Goal: Find specific page/section: Find specific page/section

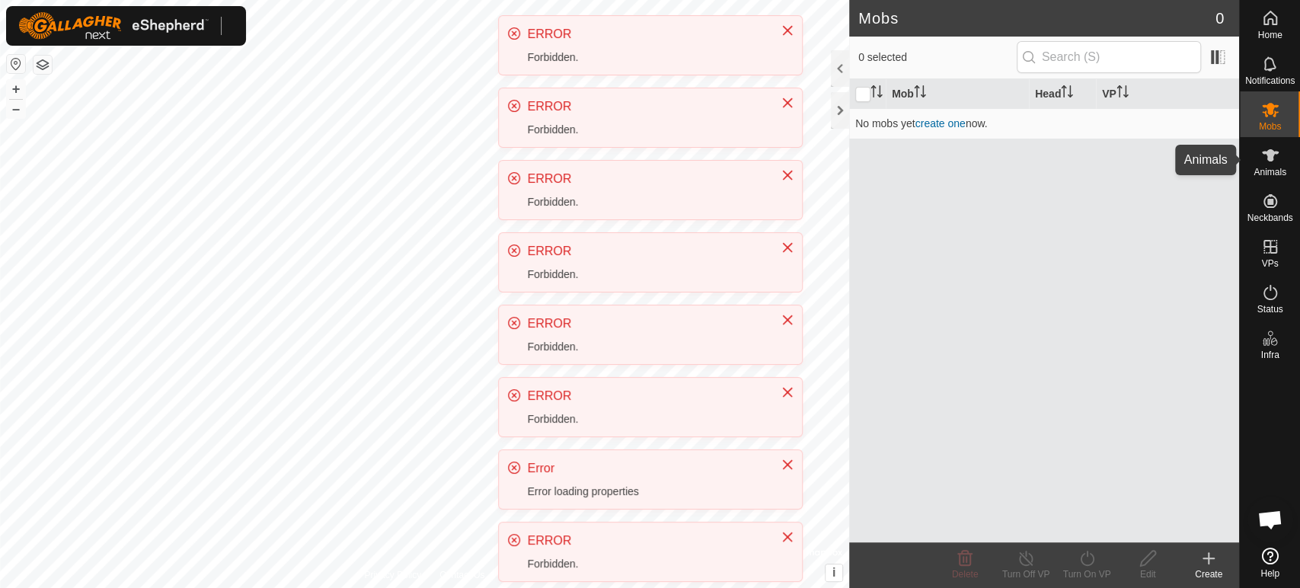
click at [1263, 158] on icon at bounding box center [1270, 155] width 18 height 18
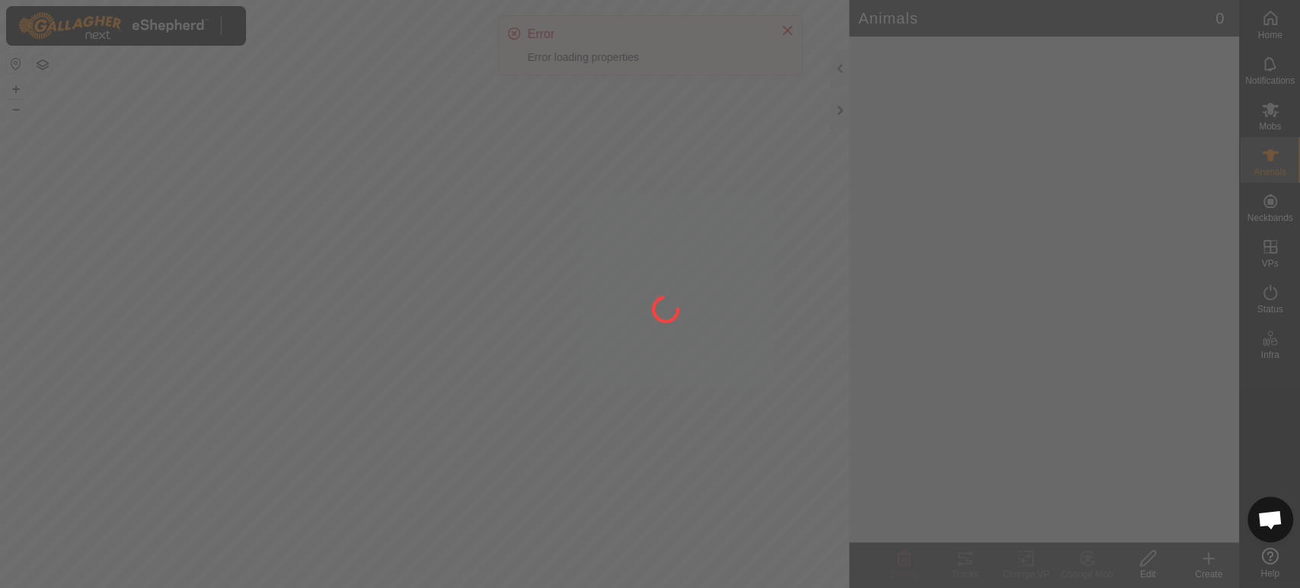
click at [892, 115] on div at bounding box center [650, 294] width 1300 height 588
click at [903, 161] on div at bounding box center [650, 294] width 1300 height 588
click at [941, 134] on div at bounding box center [650, 294] width 1300 height 588
click at [890, 287] on div at bounding box center [650, 294] width 1300 height 588
click at [1078, 211] on div at bounding box center [650, 294] width 1300 height 588
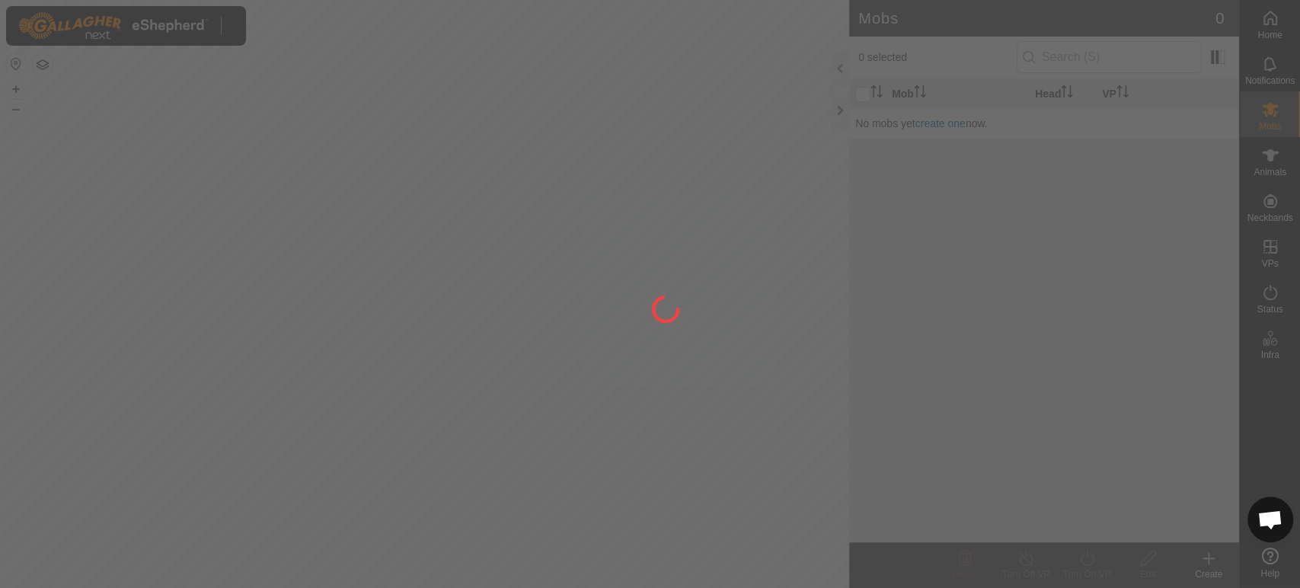
click at [1011, 234] on div at bounding box center [650, 294] width 1300 height 588
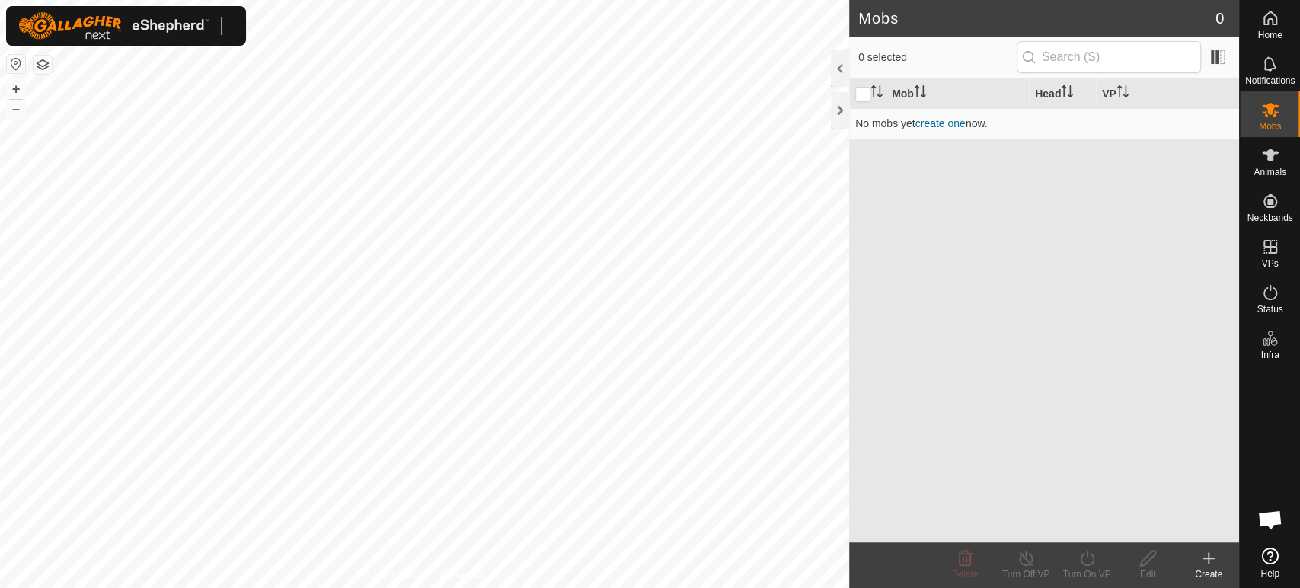
click at [233, 28] on div at bounding box center [126, 26] width 240 height 40
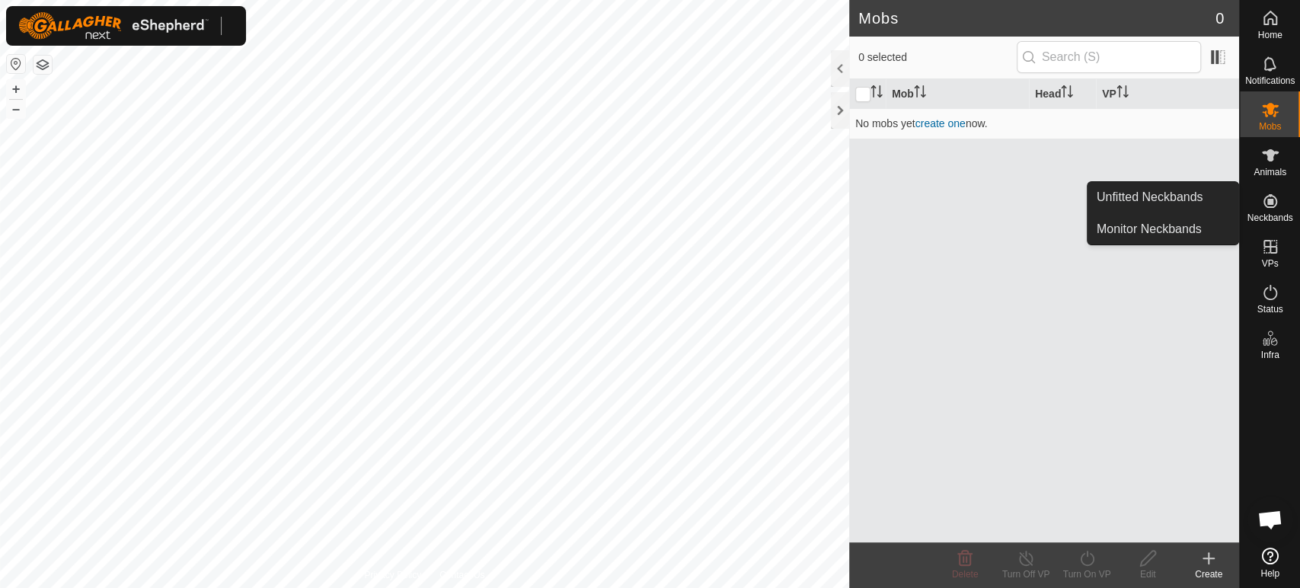
click at [1279, 185] on div "Neckbands" at bounding box center [1270, 206] width 60 height 46
click at [1234, 196] on link "Unfitted Neckbands" at bounding box center [1163, 197] width 151 height 30
